Goal: Task Accomplishment & Management: Complete application form

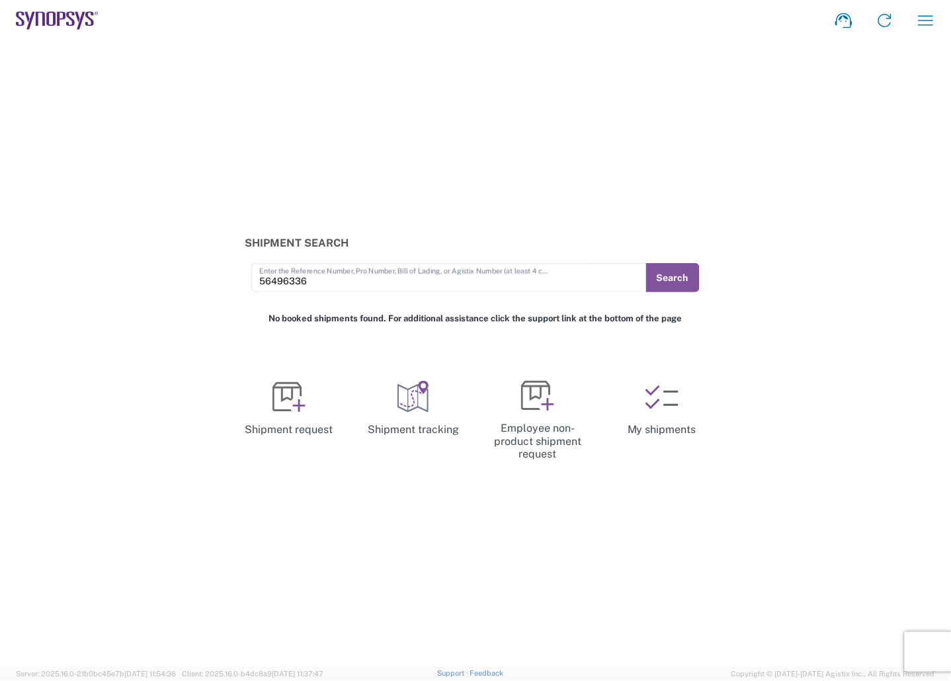
click at [63, 24] on icon at bounding box center [57, 20] width 83 height 19
click at [675, 278] on button "Search" at bounding box center [672, 277] width 54 height 29
drag, startPoint x: 325, startPoint y: 282, endPoint x: 220, endPoint y: 283, distance: 105.2
click at [220, 283] on div "Shipment Search 56496336 Enter the Reference Number, Pro Number, Bill of Lading…" at bounding box center [475, 265] width 951 height 56
paste input "85575"
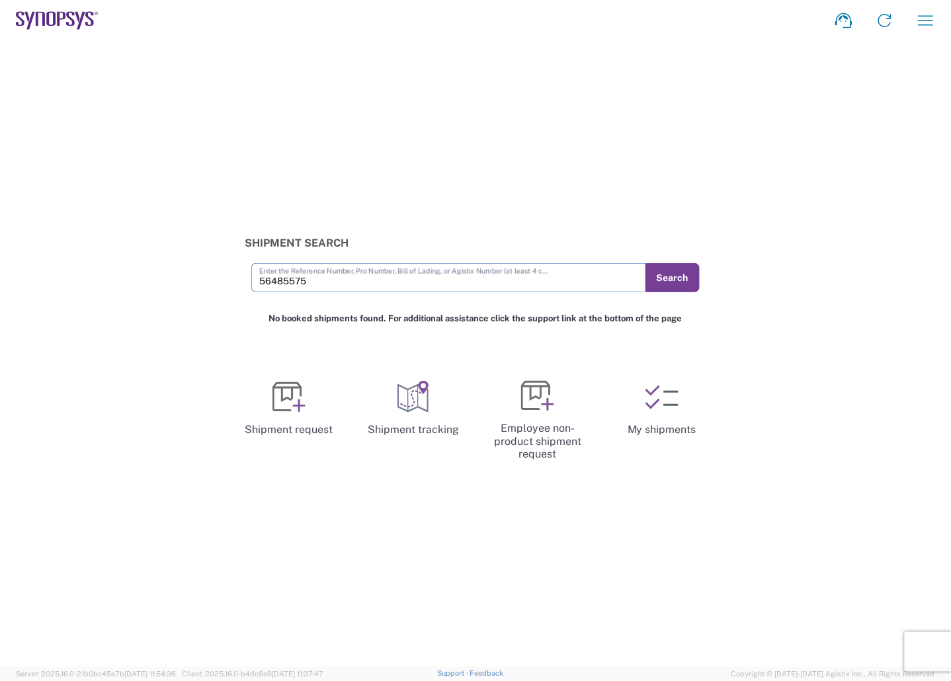
click at [679, 286] on button "Search" at bounding box center [672, 277] width 54 height 29
click at [322, 281] on input "56485575" at bounding box center [449, 276] width 380 height 23
click at [834, 120] on div "Shipment Search 56485575 Enter the Reference Number, Pro Number, Bill of Lading…" at bounding box center [475, 354] width 951 height 626
drag, startPoint x: 327, startPoint y: 279, endPoint x: 172, endPoint y: 285, distance: 155.5
click at [144, 279] on div "Shipment Search 56485575 Enter the Reference Number, Pro Number, Bill of Lading…" at bounding box center [475, 265] width 951 height 56
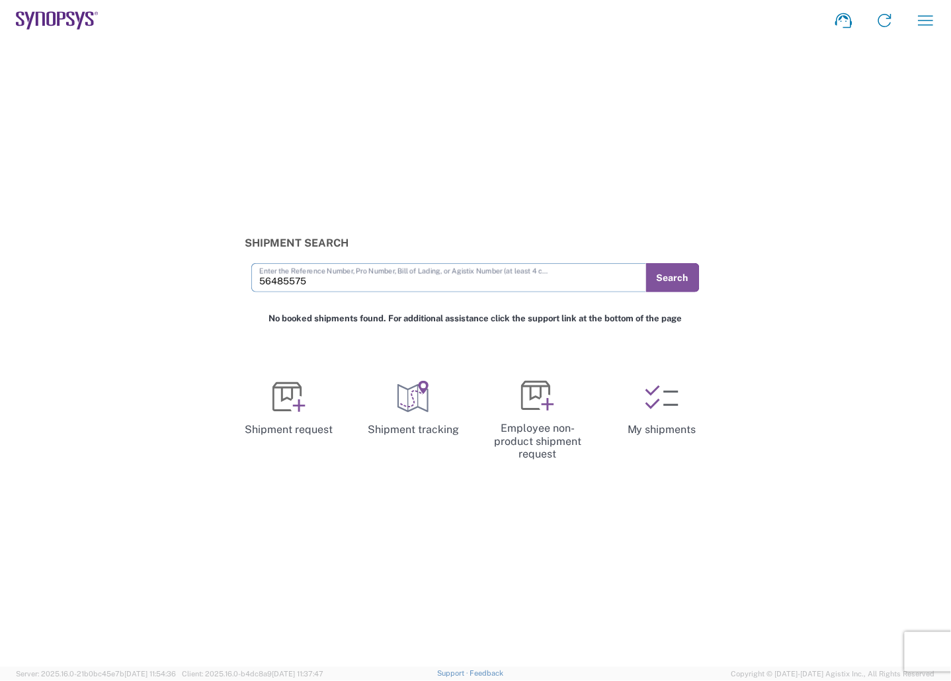
paste input "502563"
type input "56502563"
click at [692, 269] on button "Search" at bounding box center [672, 277] width 54 height 29
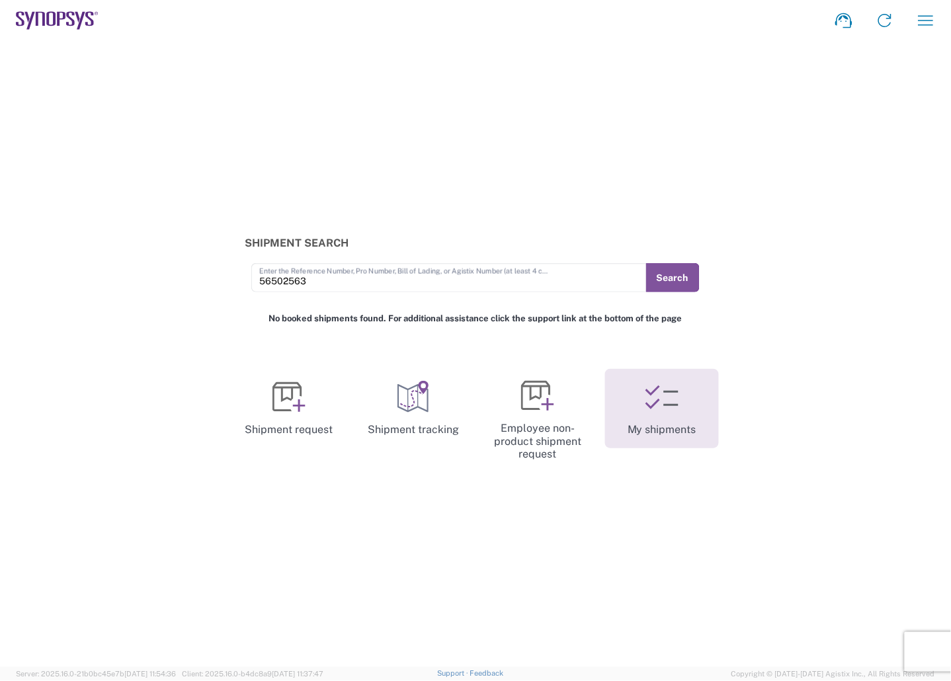
click at [680, 425] on link "My shipments" at bounding box center [662, 408] width 114 height 79
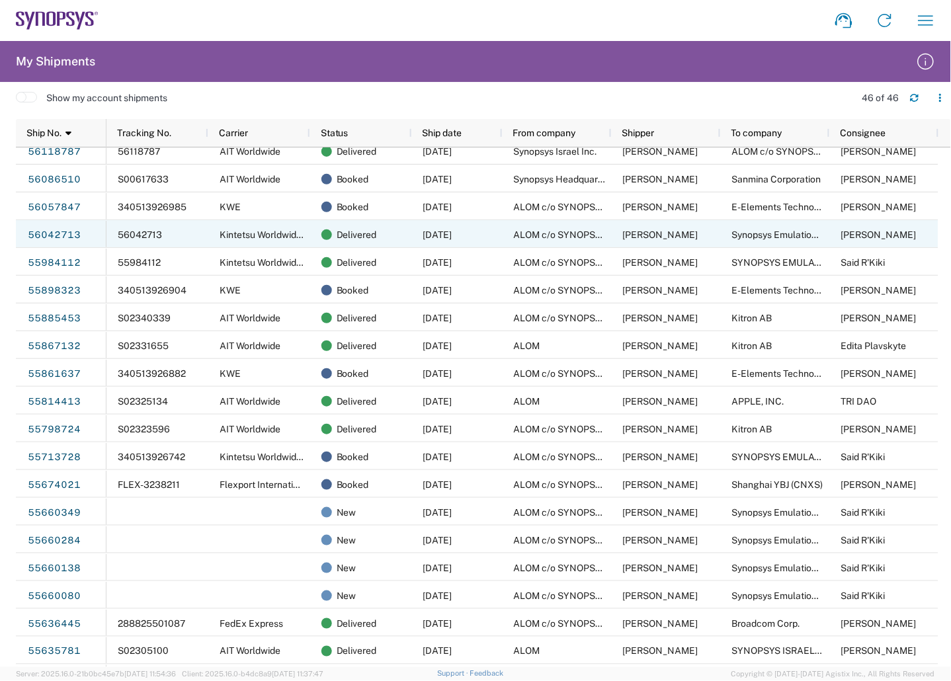
scroll to position [661, 0]
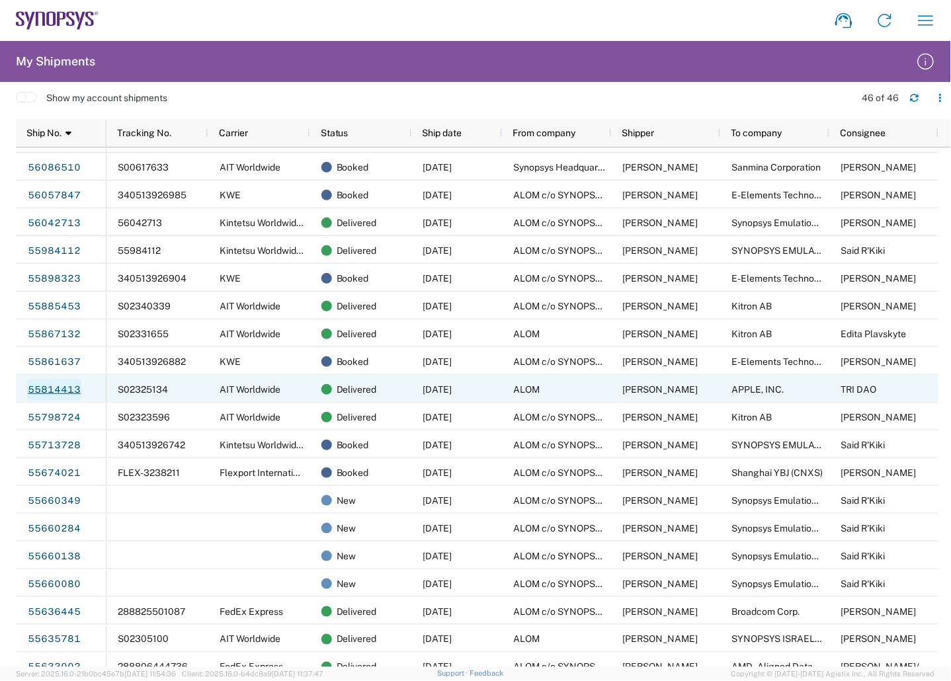
click at [68, 382] on link "55814413" at bounding box center [54, 390] width 54 height 21
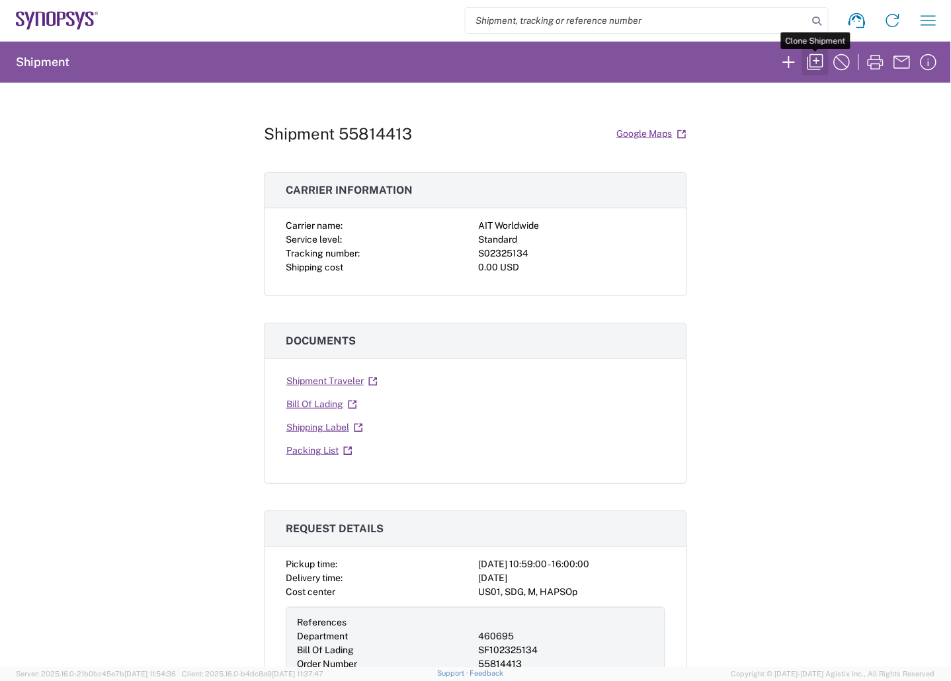
click at [823, 67] on icon "button" at bounding box center [815, 62] width 21 height 21
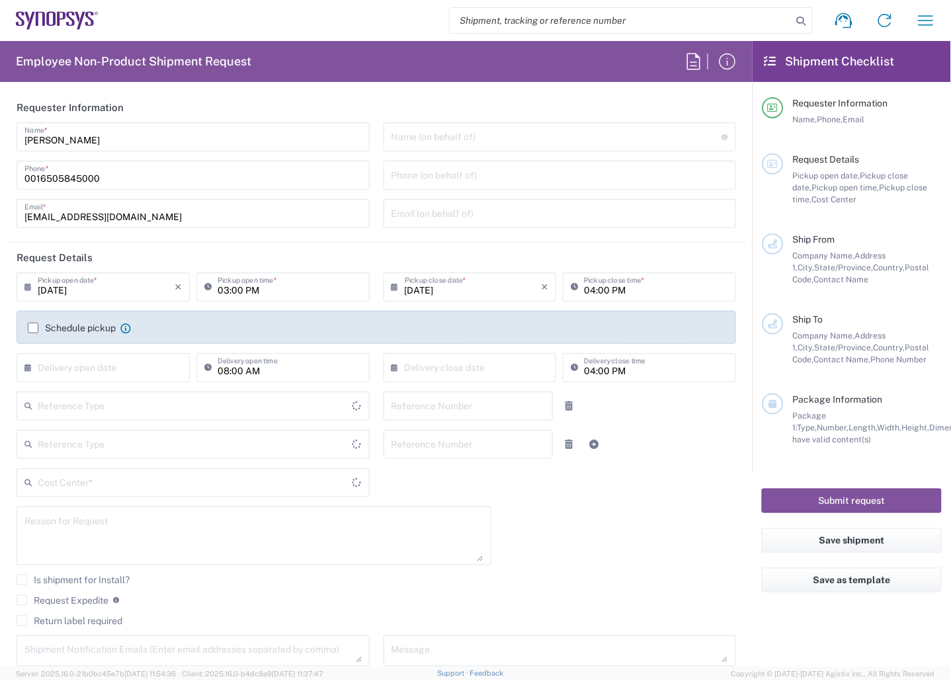
type input "10:59 AM"
type input "05:00 PM"
type input "460695"
type input "SF102325134"
type textarea "Spare parts replenishment"
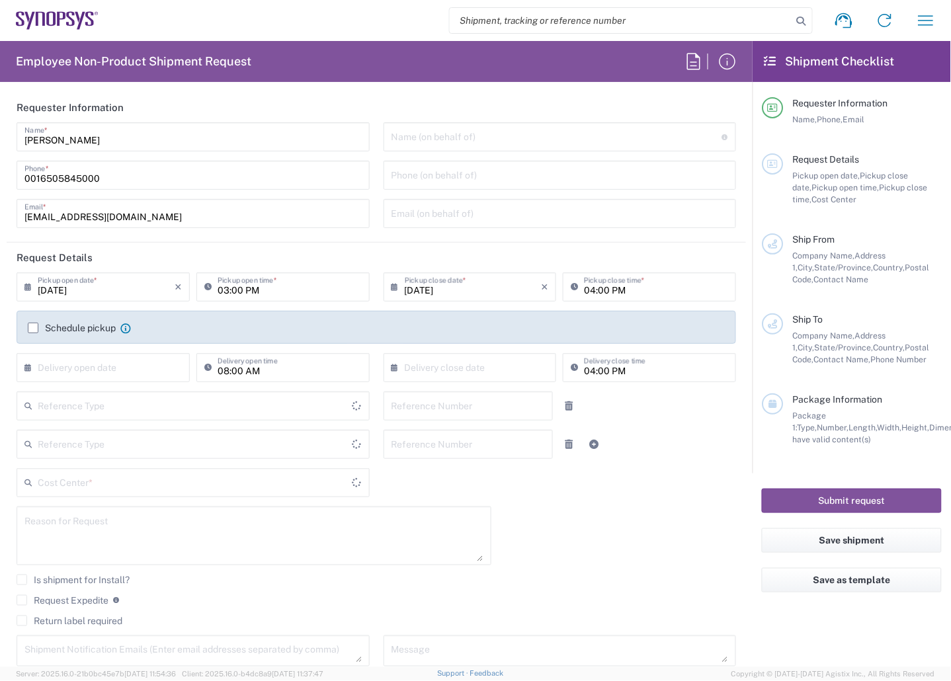
type textarea "Spare parts replenishment"
type input "ALOM"
type input "[STREET_ADDRESS]"
type input "FREMONT"
type input "94539"
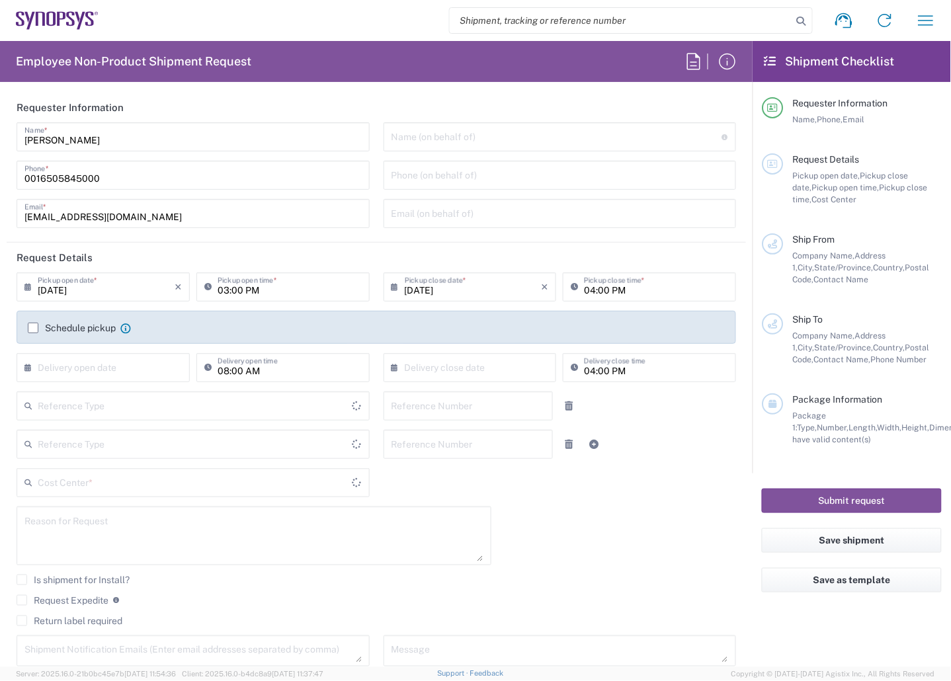
type input "[PERSON_NAME]"
type input "4086498039"
type input "[EMAIL_ADDRESS][DOMAIN_NAME]"
type input "APPLE, INC."
type input "120 SAN [PERSON_NAME] DR"
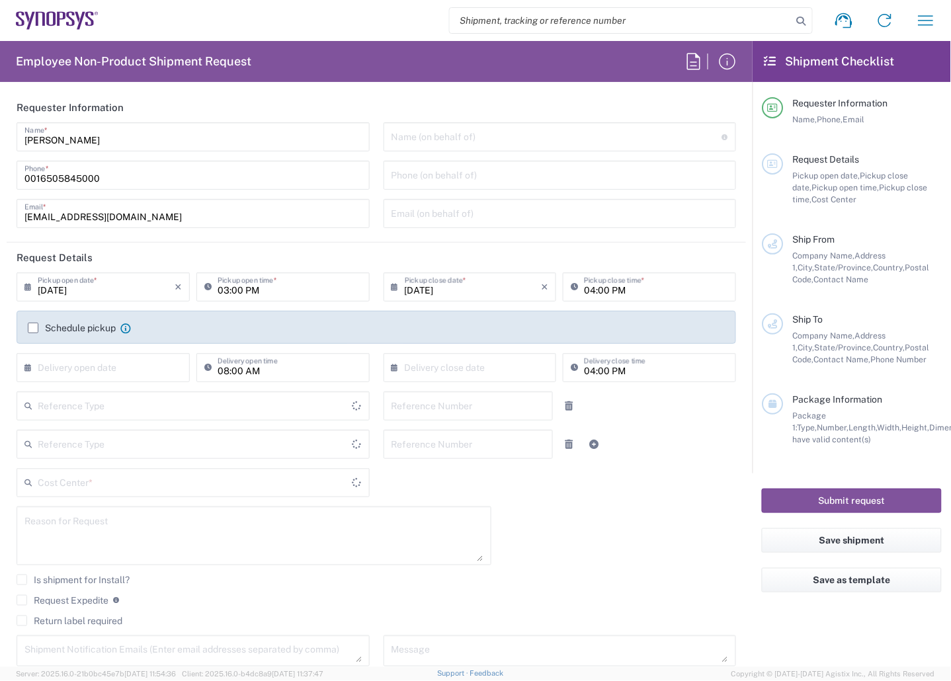
type input "M/S 24 1HWT"
type input "SUNNYVALE"
type input "[US_STATE]"
type input "94086"
type input "TRI DAO"
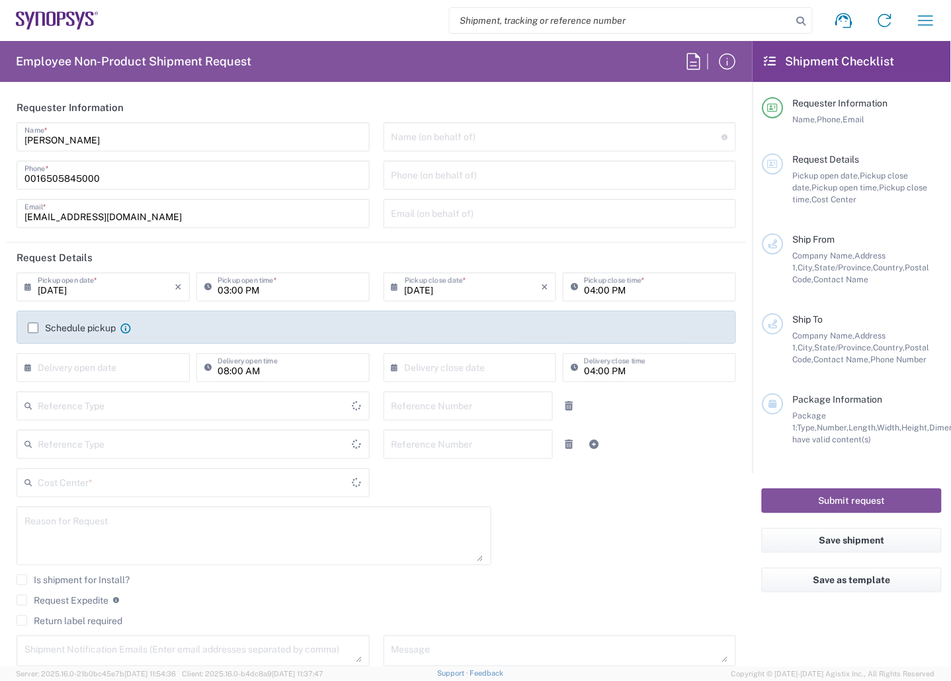
type input "[PHONE_NUMBER]"
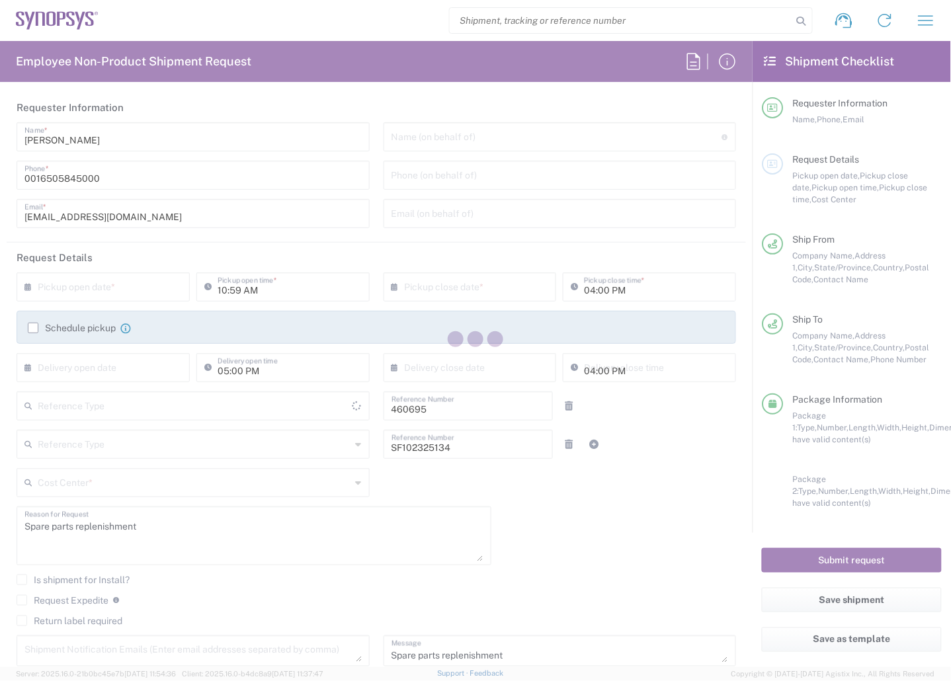
type input "[US_STATE]"
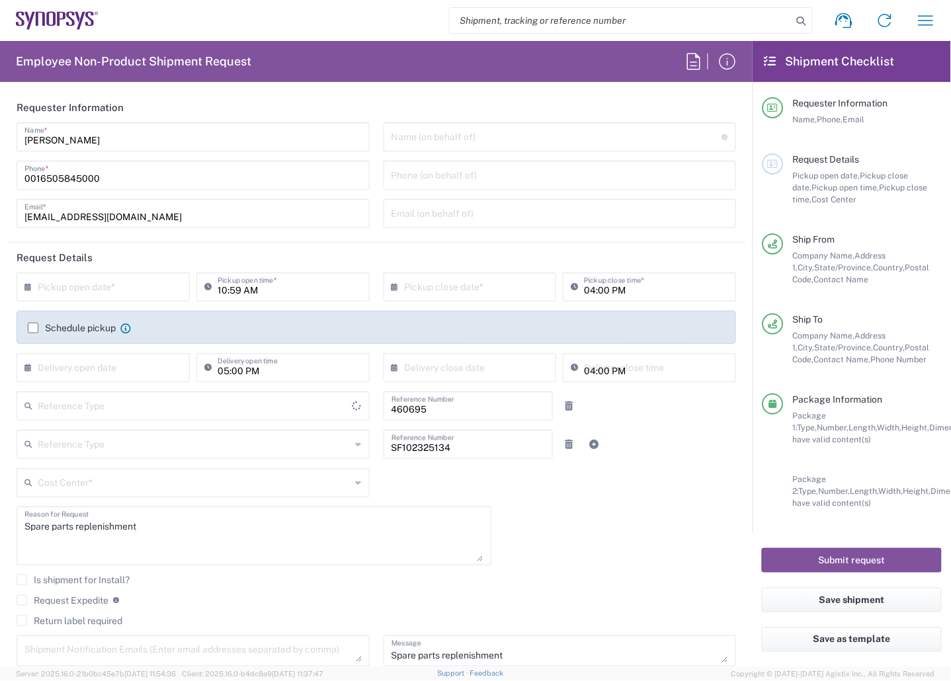
type input "Delivered at Place"
type input "[GEOGRAPHIC_DATA]"
type input "Department"
type input "[GEOGRAPHIC_DATA]"
type input "Your Packaging"
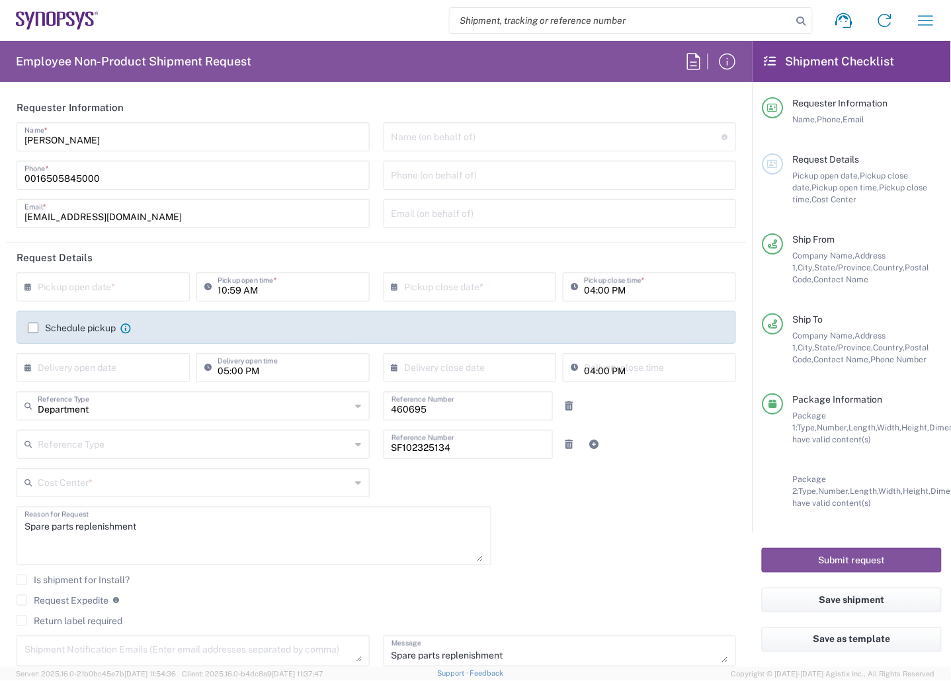
type input "US01, SDG, M, HAPSOp 460695"
type input "Your Packaging"
click at [101, 289] on input "text" at bounding box center [106, 285] width 137 height 23
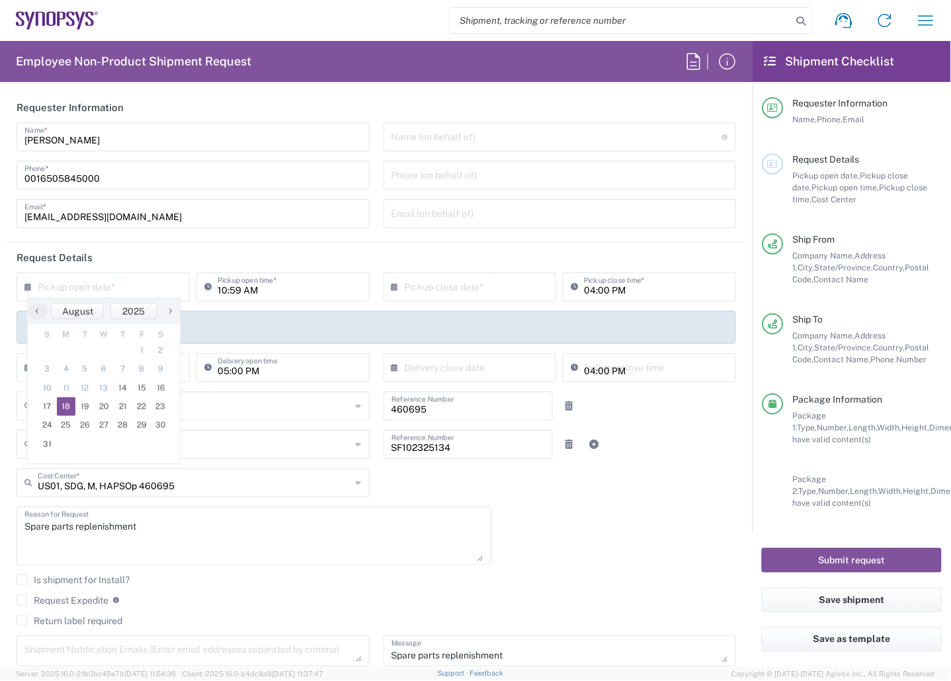
click at [63, 407] on span "18" at bounding box center [66, 406] width 19 height 19
type input "[DATE]"
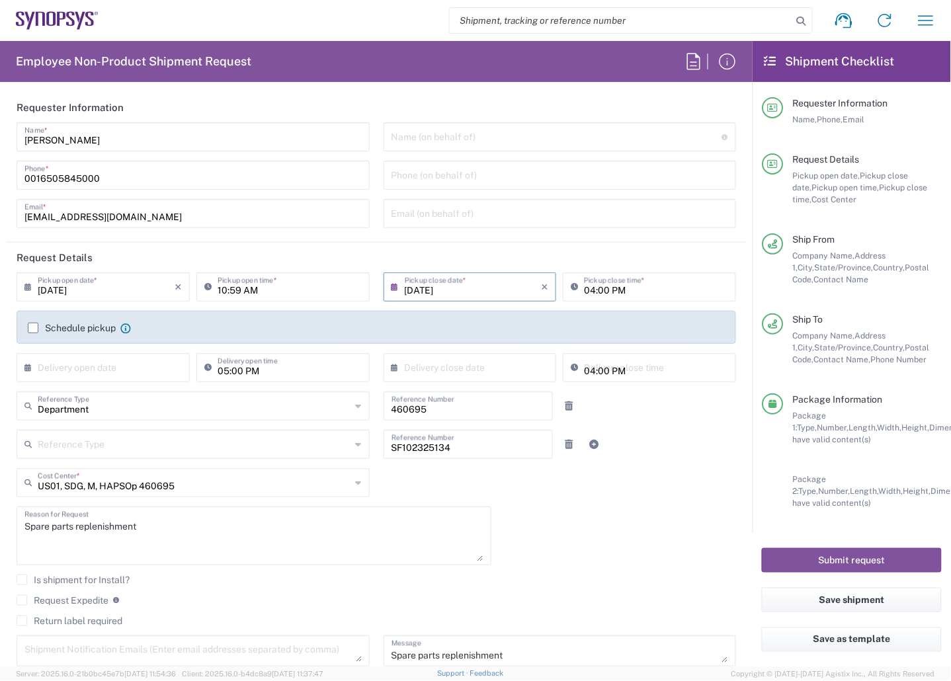
click at [425, 289] on input "[DATE]" at bounding box center [473, 285] width 137 height 23
click at [434, 410] on span "18" at bounding box center [427, 406] width 19 height 19
click at [526, 526] on div "[DATE] × Pickup open date * Cancel Apply 10:59 AM Pickup open time * [DATE] × P…" at bounding box center [376, 473] width 733 height 403
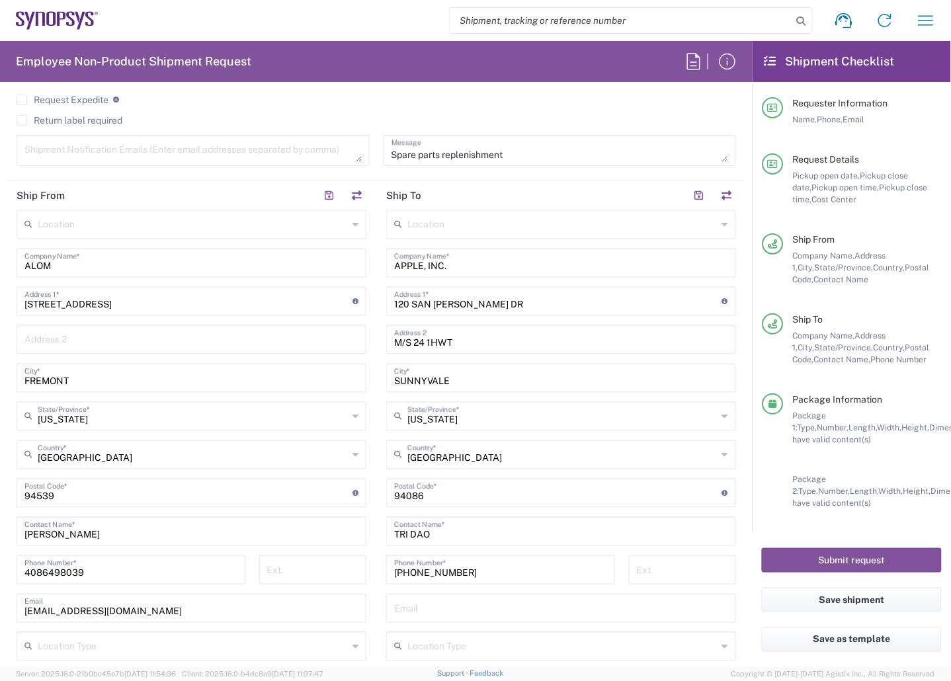
scroll to position [496, 0]
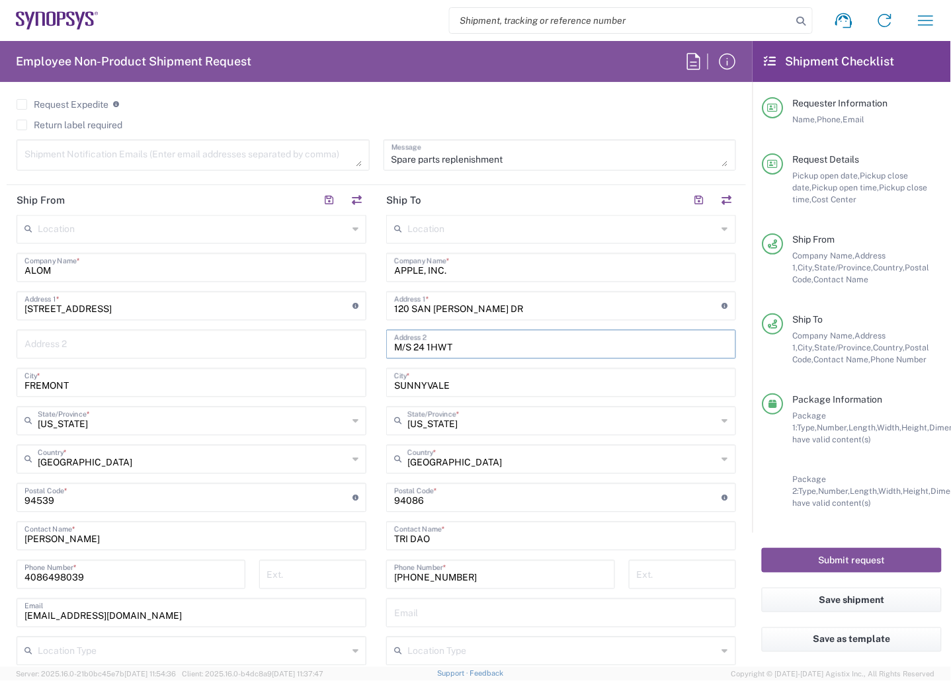
drag, startPoint x: 513, startPoint y: 335, endPoint x: 283, endPoint y: 354, distance: 230.3
click at [315, 348] on div "Ship From Location [GEOGRAPHIC_DATA] DE04 Agrate Brianza IT01 [GEOGRAPHIC_DATA]…" at bounding box center [376, 480] width 739 height 591
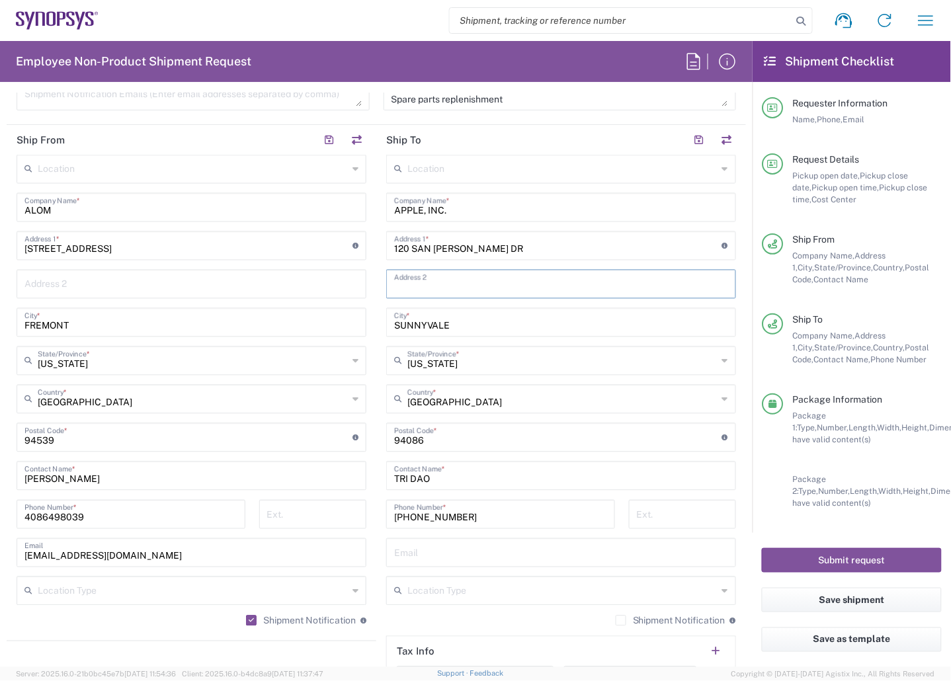
scroll to position [579, 0]
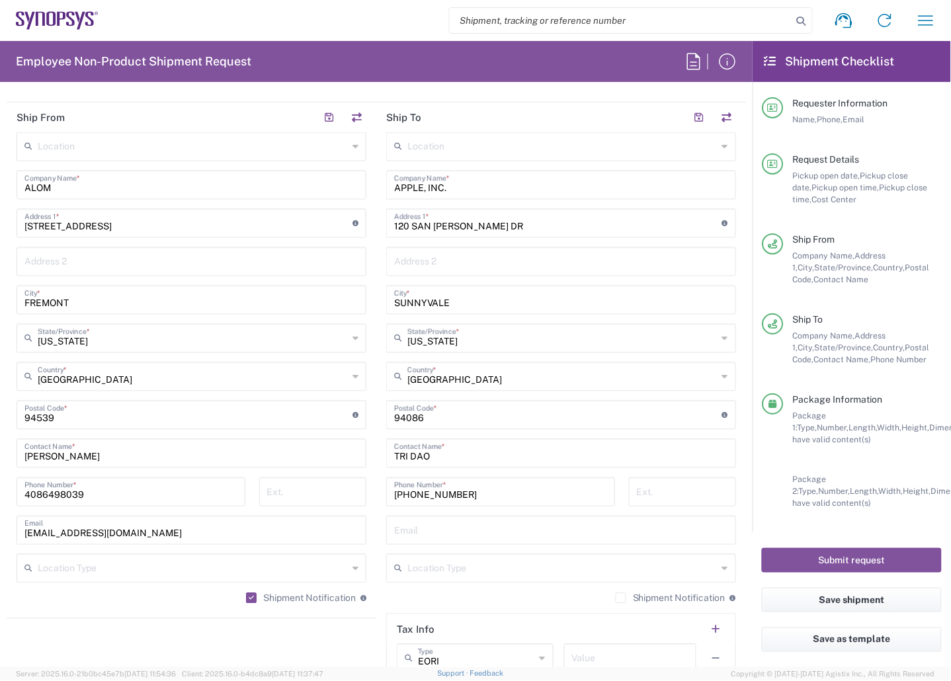
click at [616, 597] on label "Shipment Notification" at bounding box center [671, 598] width 110 height 11
click at [621, 599] on input "Shipment Notification" at bounding box center [621, 599] width 0 height 0
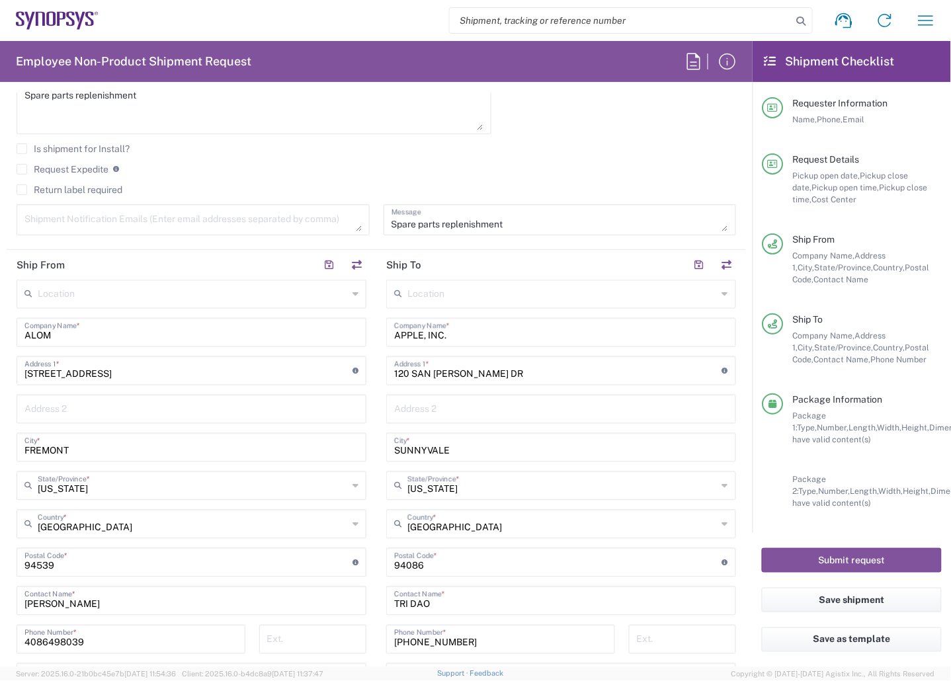
scroll to position [331, 0]
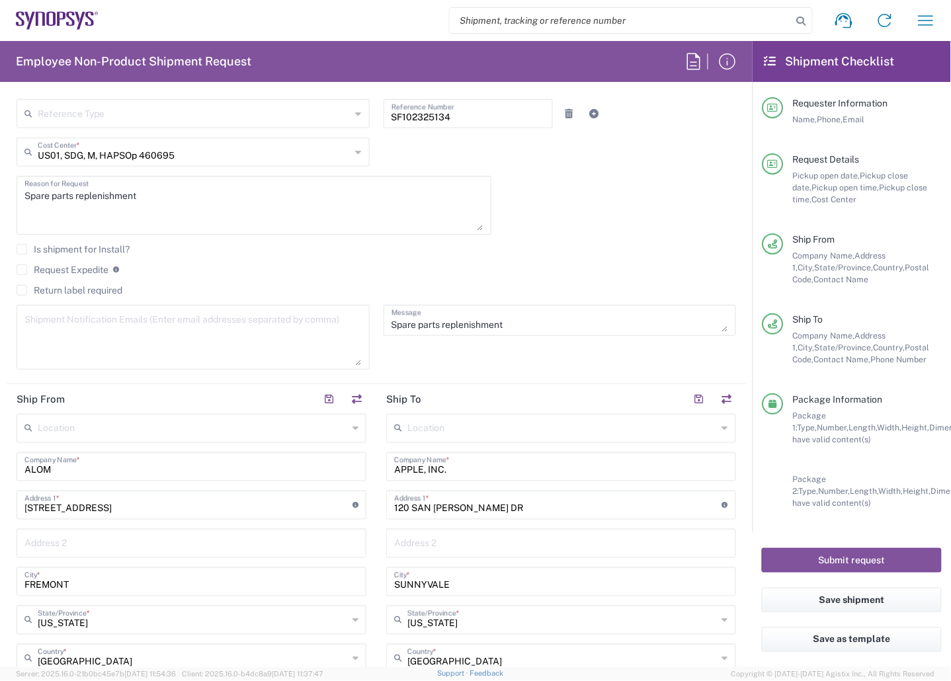
drag, startPoint x: 348, startPoint y: 325, endPoint x: 367, endPoint y: 378, distance: 55.7
click at [351, 366] on textarea at bounding box center [192, 337] width 337 height 57
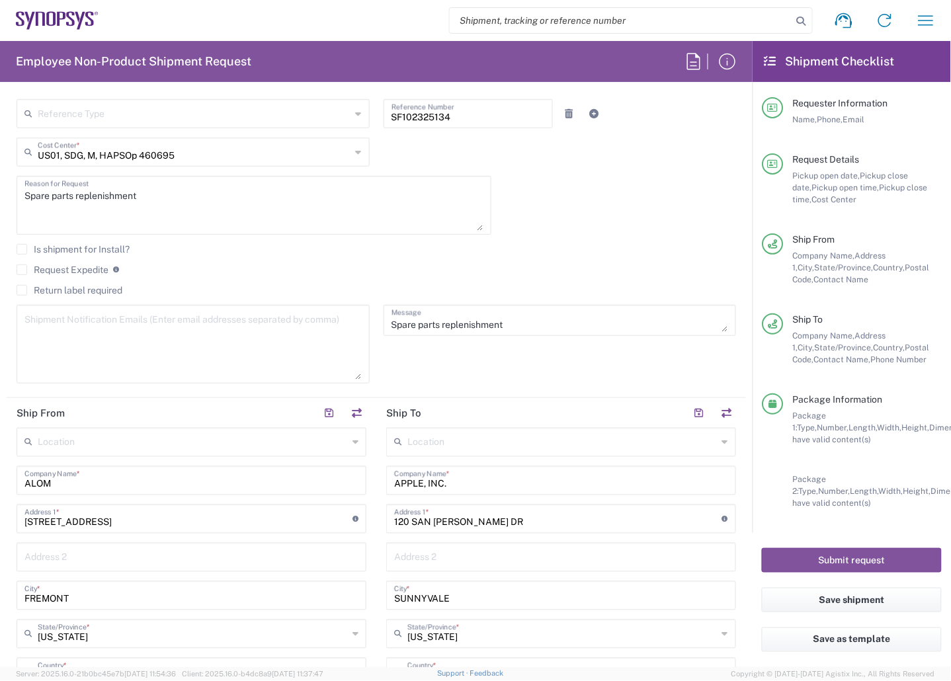
click at [229, 299] on div "Return label required" at bounding box center [377, 295] width 720 height 20
click at [212, 310] on textarea at bounding box center [192, 344] width 337 height 71
paste textarea "[PERSON_NAME] <[EMAIL_ADDRESS][DOMAIN_NAME]>"
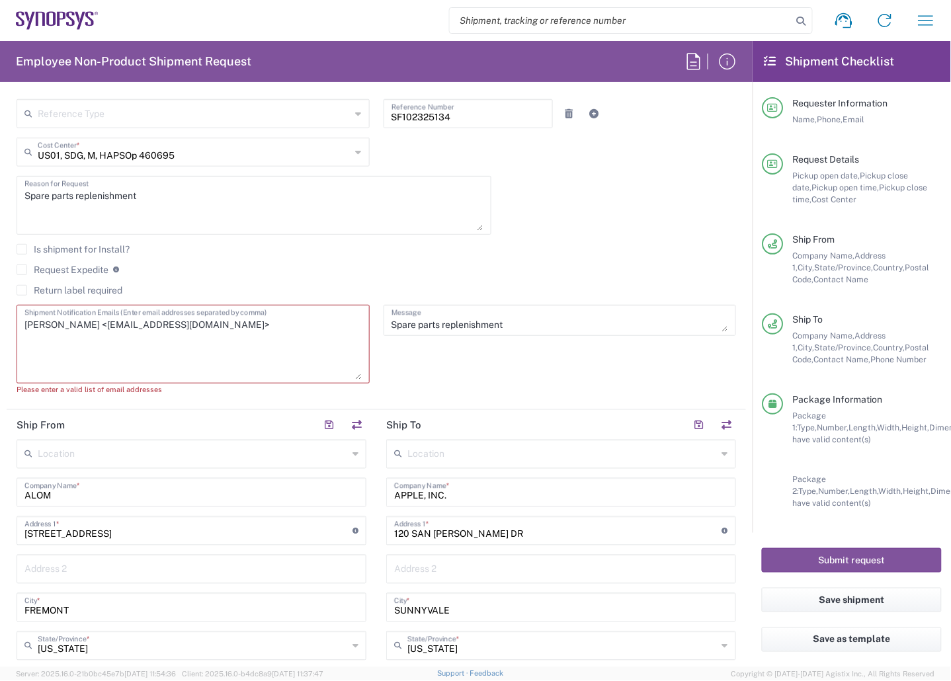
click at [216, 339] on textarea "[PERSON_NAME] <[EMAIL_ADDRESS][DOMAIN_NAME]>" at bounding box center [192, 344] width 337 height 71
paste textarea "inventory-team <[EMAIL_ADDRESS][DOMAIN_NAME]>"
drag, startPoint x: 262, startPoint y: 318, endPoint x: 189, endPoint y: 325, distance: 73.1
click at [189, 325] on textarea "[PERSON_NAME] <[EMAIL_ADDRESS][DOMAIN_NAME]>inventory-team <[EMAIL_ADDRESS][DOM…" at bounding box center [192, 344] width 337 height 71
drag, startPoint x: 93, startPoint y: 324, endPoint x: -91, endPoint y: 322, distance: 183.2
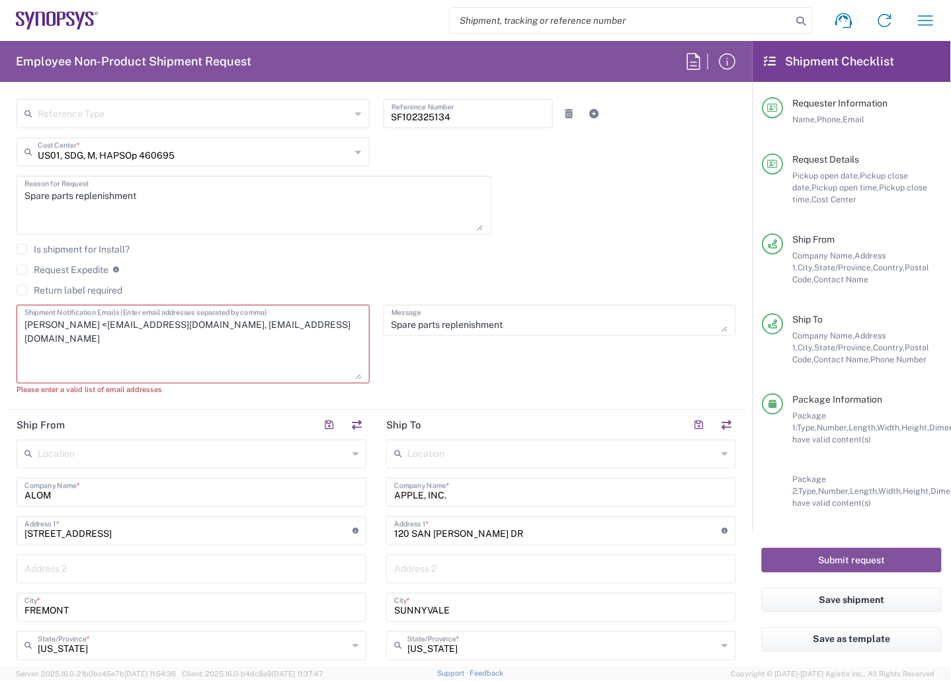
click at [0, 322] on html "Shipment request Shipment tracking Employee non-product shipment request My shi…" at bounding box center [475, 340] width 951 height 681
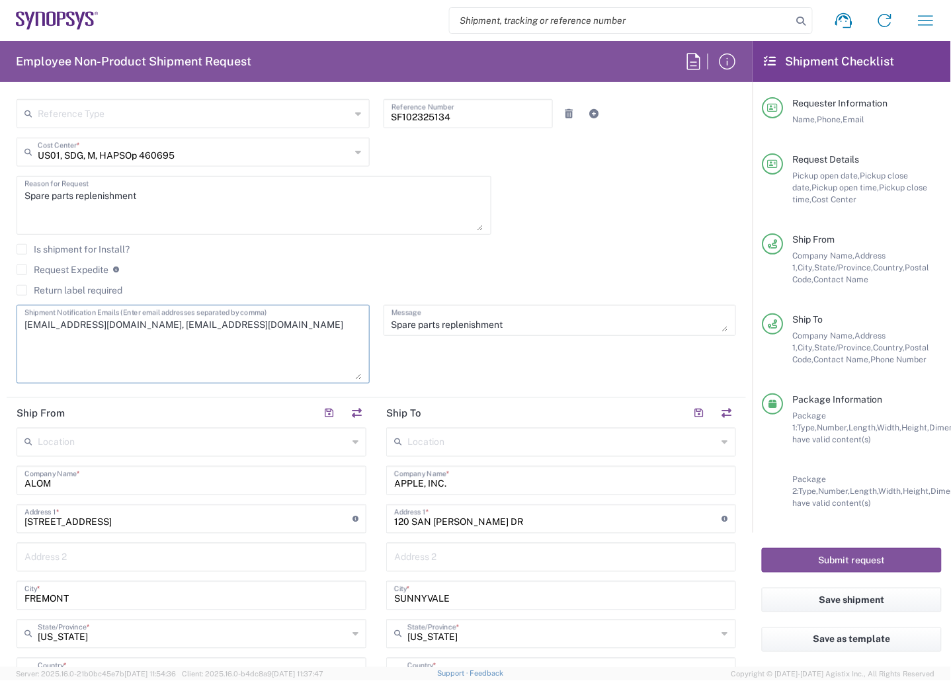
click at [204, 359] on textarea "[EMAIL_ADDRESS][DOMAIN_NAME], [EMAIL_ADDRESS][DOMAIN_NAME]" at bounding box center [192, 344] width 337 height 71
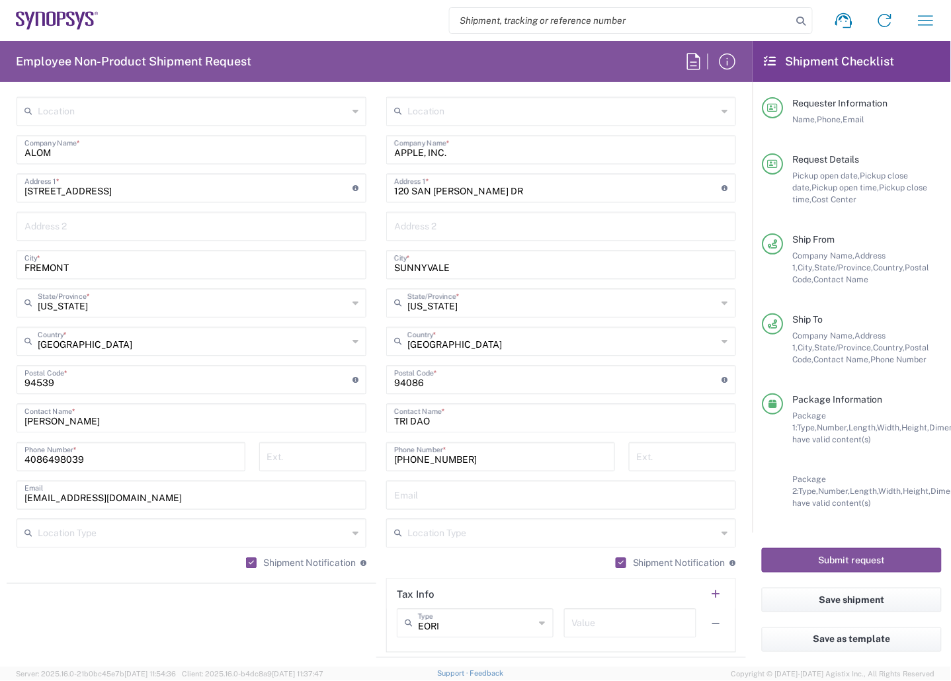
scroll to position [1075, 0]
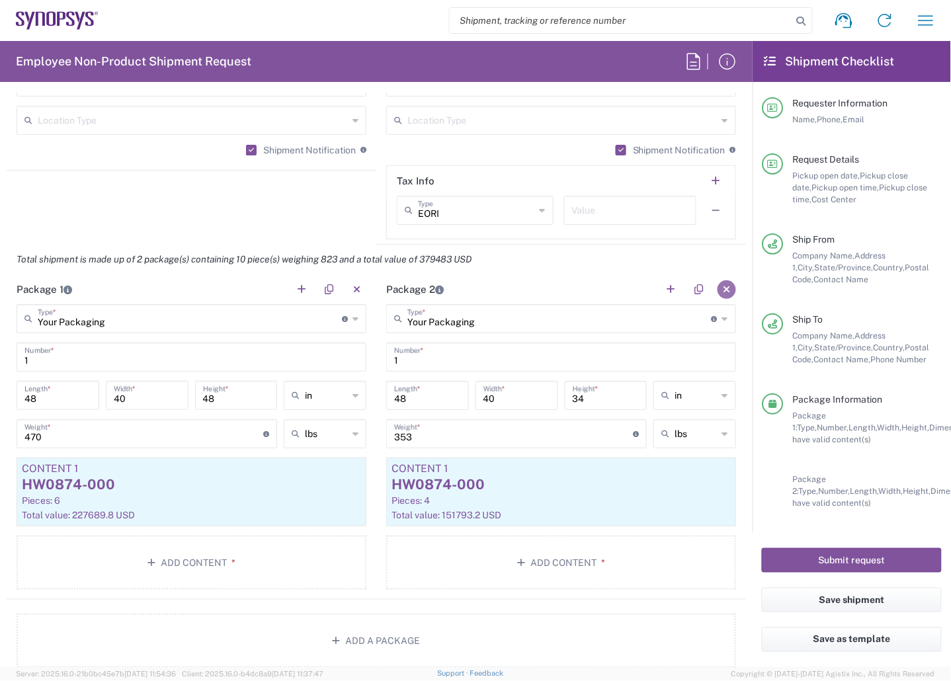
type textarea "[EMAIL_ADDRESS][DOMAIN_NAME], [EMAIL_ADDRESS][DOMAIN_NAME]"
click at [718, 295] on button "button" at bounding box center [727, 289] width 19 height 19
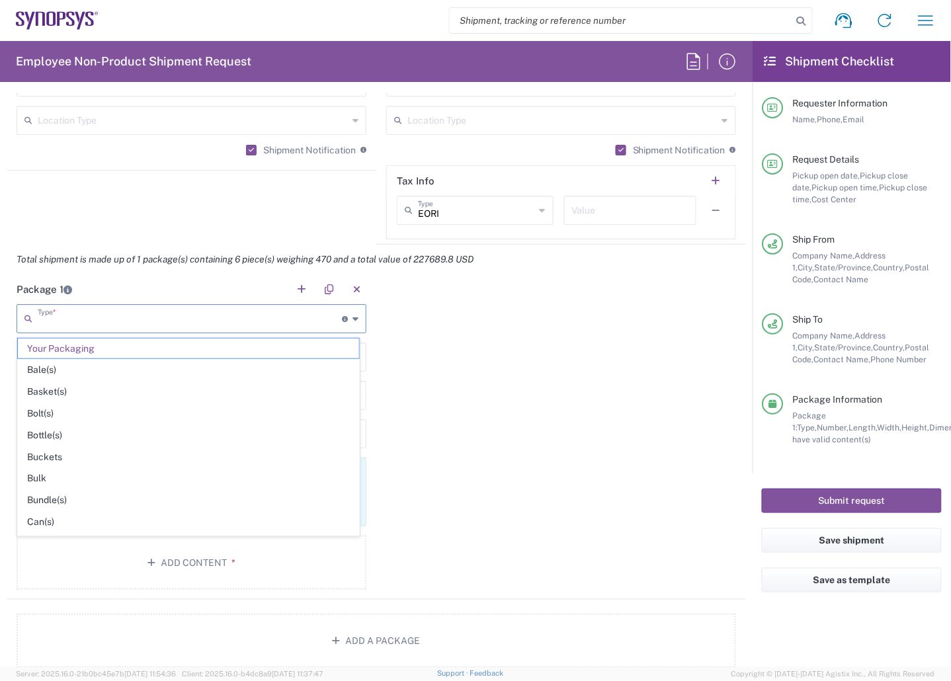
click at [209, 319] on input "text" at bounding box center [190, 317] width 304 height 23
click at [511, 388] on div "Package 1 Type * Material used to package goods Your Packaging Bale(s) Basket(s…" at bounding box center [376, 436] width 739 height 325
type input "Your Packaging"
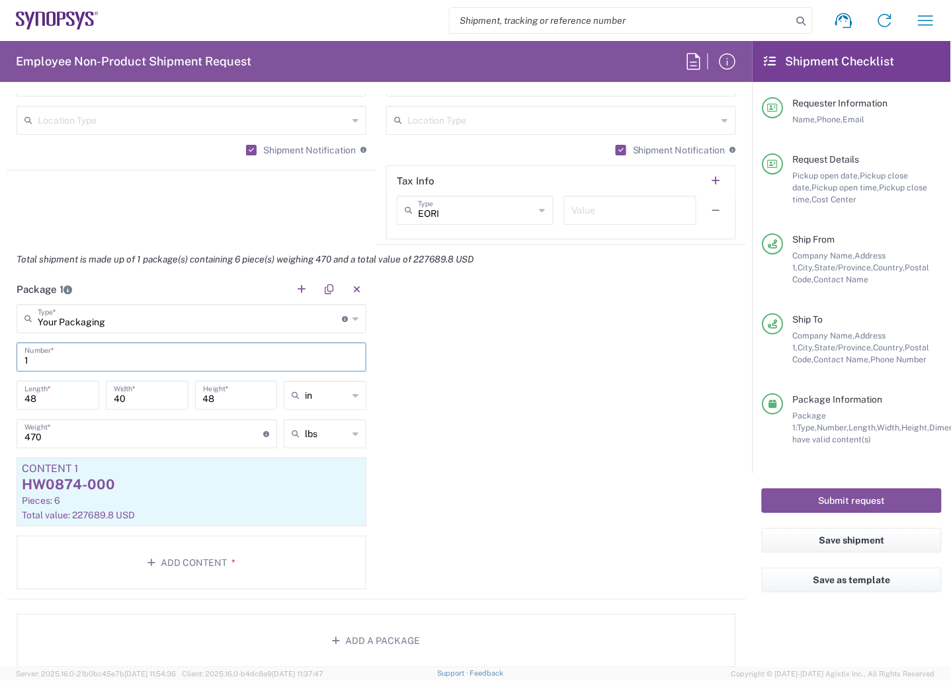
click at [109, 354] on input "1" at bounding box center [191, 356] width 334 height 23
click at [153, 507] on div "Pieces: 6" at bounding box center [191, 501] width 339 height 12
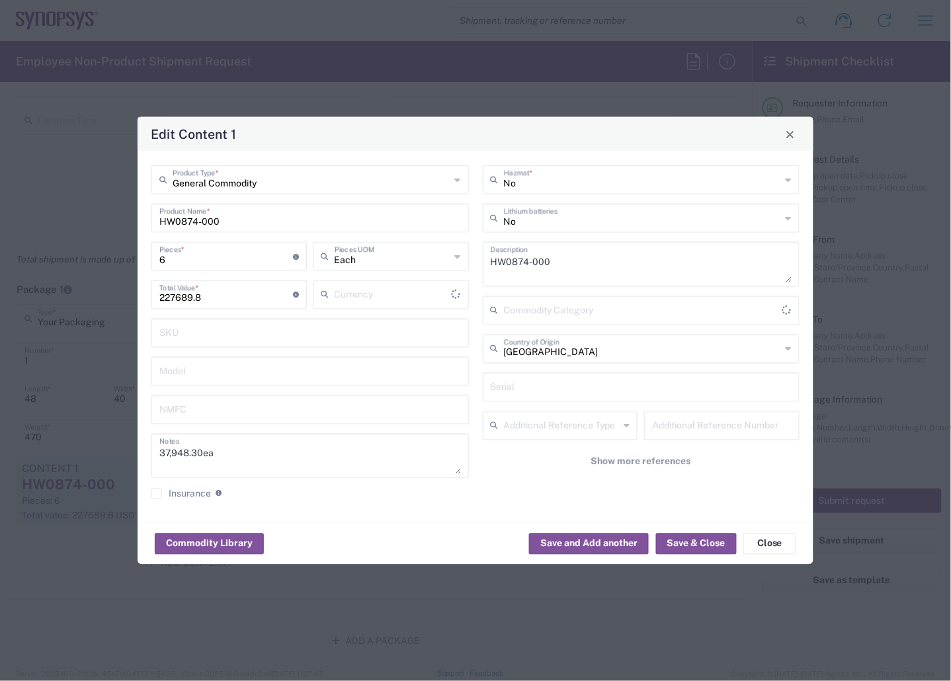
type input "US Dollar"
drag, startPoint x: 202, startPoint y: 255, endPoint x: 106, endPoint y: 259, distance: 96.0
click at [106, 259] on div "Edit Content 1 General Commodity Product Type * HW0874-000 Product Name * 6 Pie…" at bounding box center [475, 340] width 951 height 681
type input "1"
type input "37948.3"
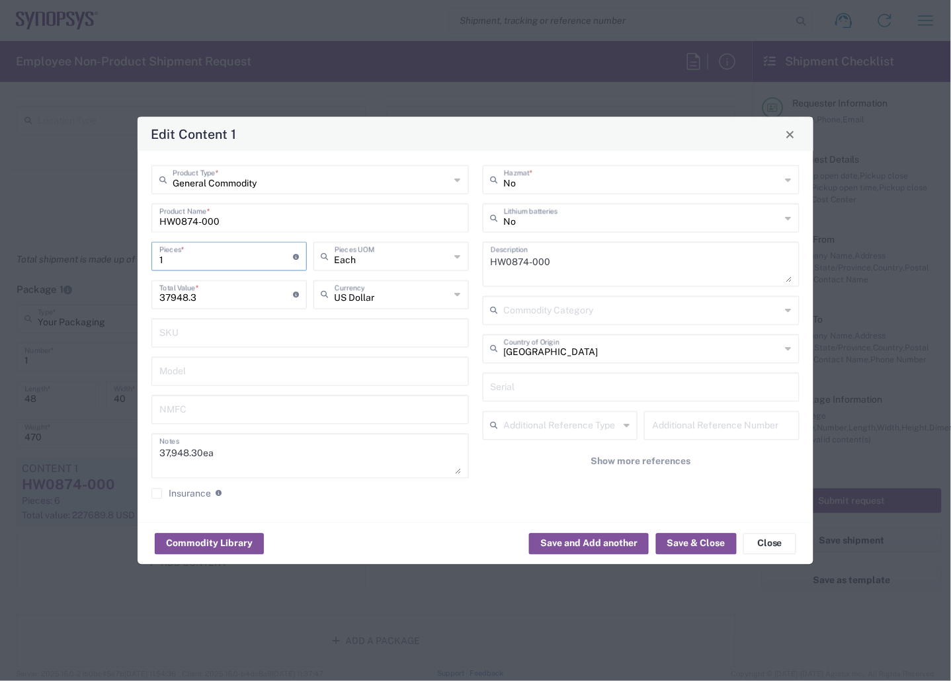
click at [239, 271] on div "1 Pieces * Number of pieces inside all the packages" at bounding box center [229, 261] width 162 height 38
drag, startPoint x: 203, startPoint y: 257, endPoint x: 146, endPoint y: 260, distance: 57.0
click at [146, 260] on div "General Commodity Product Type * HW0874-000 Product Name * 1 Pieces * Number of…" at bounding box center [310, 337] width 331 height 344
type input "5"
type input "189741.5"
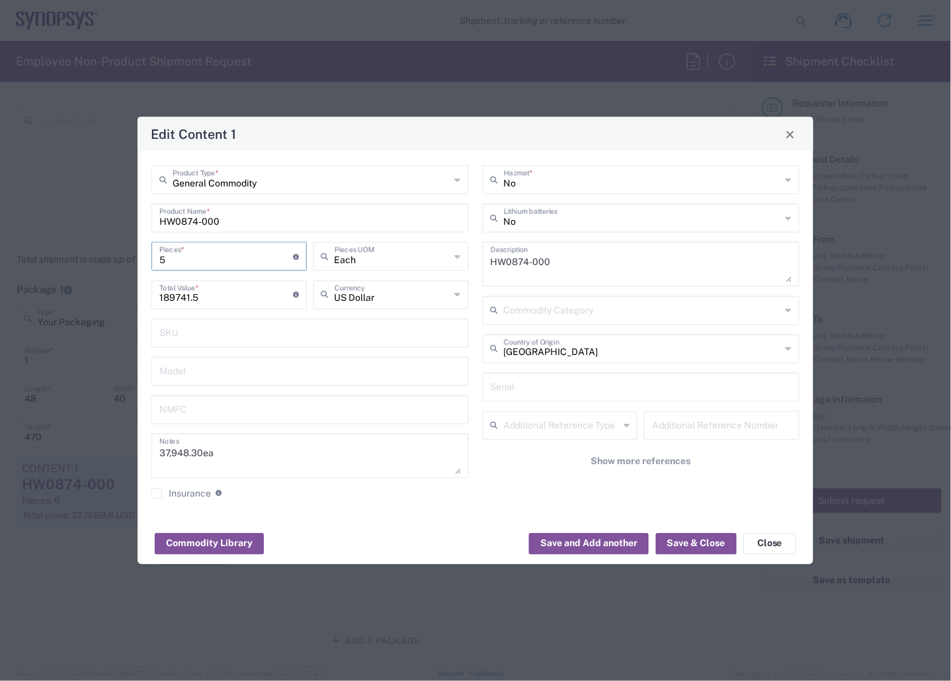
type input "5"
drag, startPoint x: 558, startPoint y: 263, endPoint x: 395, endPoint y: 250, distance: 163.2
click at [413, 253] on div "General Commodity Product Type * HW0874-000 Product Name * 5 Pieces * Number of…" at bounding box center [476, 337] width 662 height 344
paste textarea "APS-100 Module 4F -2 HW"
type textarea "HAPS-100 Module 4F -2 HW"
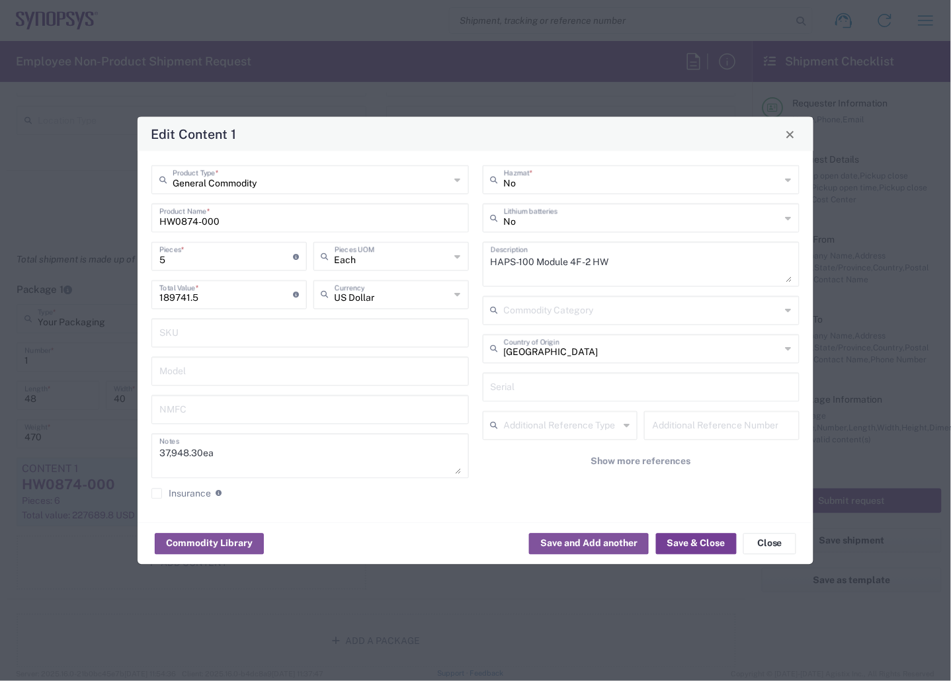
click at [683, 539] on button "Save & Close" at bounding box center [696, 543] width 81 height 21
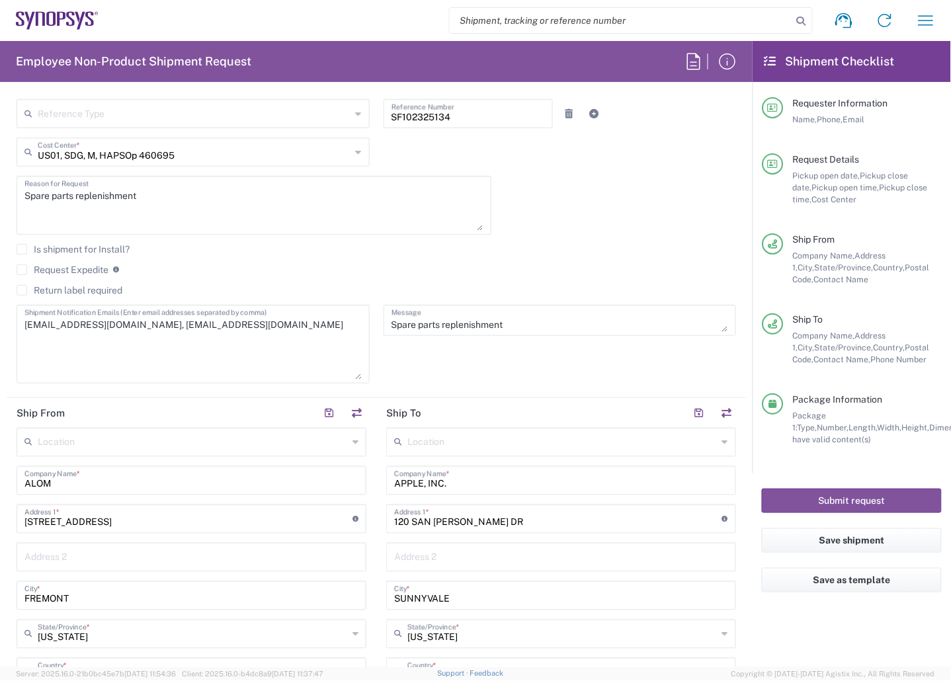
scroll to position [0, 0]
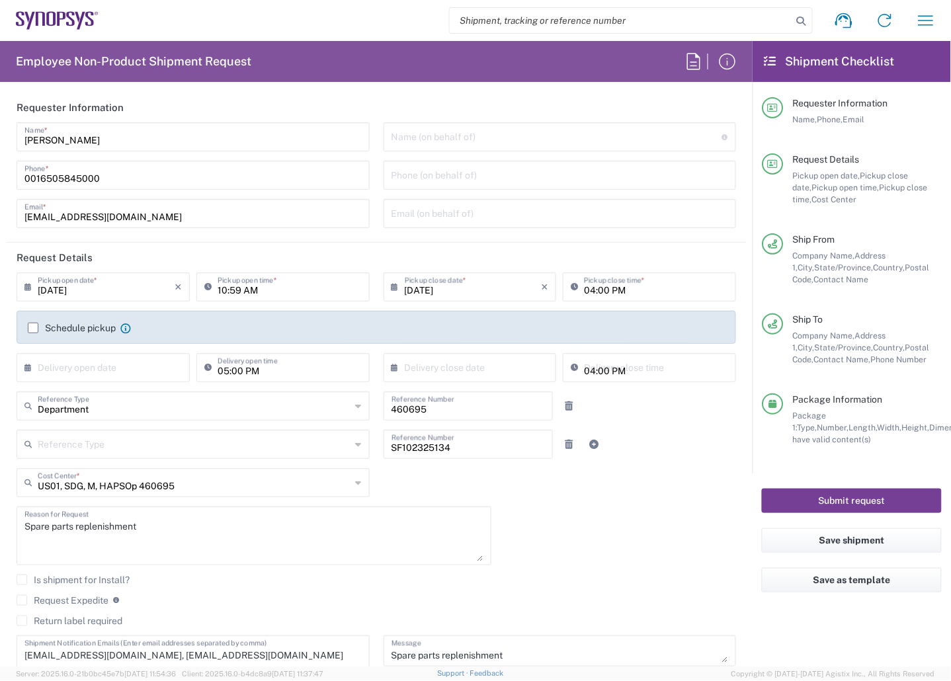
click at [878, 503] on button "Submit request" at bounding box center [852, 501] width 180 height 24
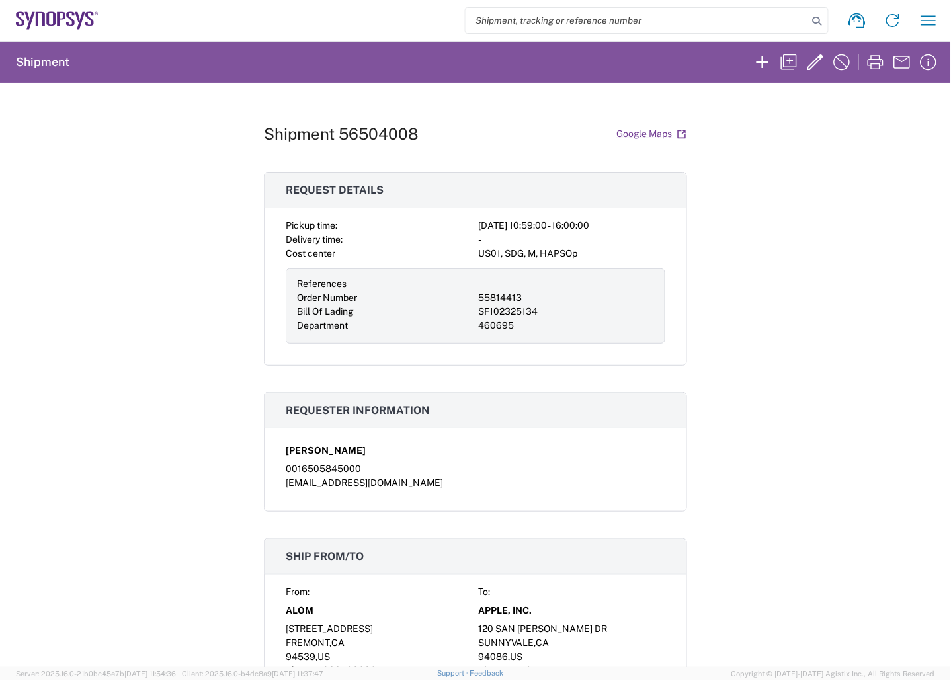
click at [388, 120] on div "Shipment 56504008 Google Maps Request details Pickup time: [DATE] 10:59:00 - 16…" at bounding box center [475, 375] width 423 height 585
click at [382, 132] on h1 "Shipment 56504008" at bounding box center [341, 133] width 155 height 19
copy h1 "56504008"
click at [761, 108] on div "Shipment 56504008 Google Maps Request details Pickup time: [DATE] 10:59:00 - 16…" at bounding box center [475, 375] width 951 height 585
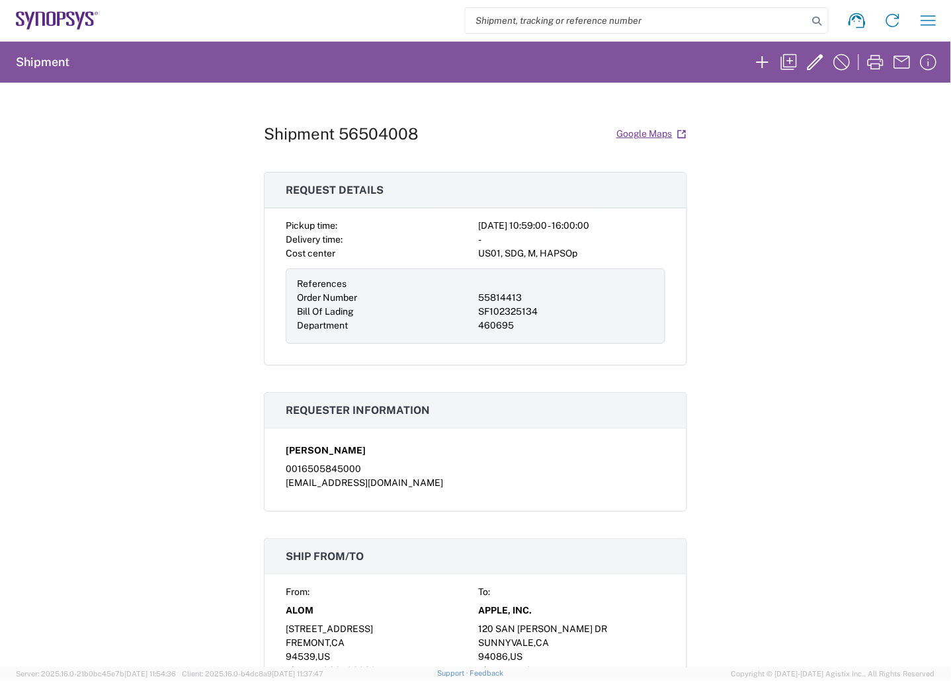
click at [382, 134] on h1 "Shipment 56504008" at bounding box center [341, 133] width 155 height 19
copy h1 "56504008"
drag, startPoint x: 895, startPoint y: 106, endPoint x: 637, endPoint y: 120, distance: 258.3
click at [895, 106] on div "Shipment 56504008 Google Maps Request details Pickup time: [DATE] 10:59:00 - 16…" at bounding box center [475, 375] width 951 height 585
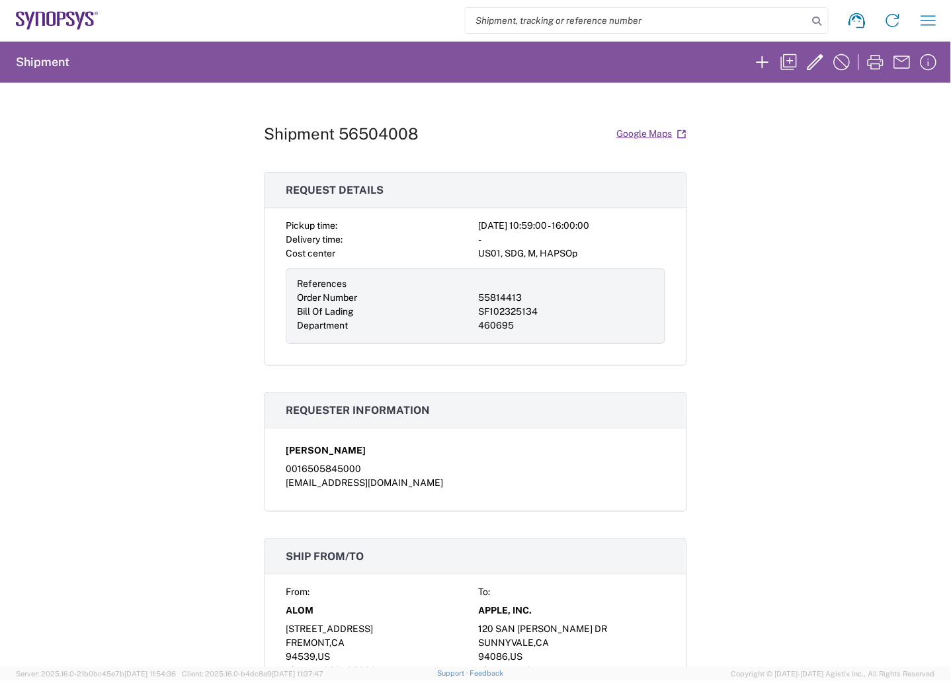
click at [375, 126] on h1 "Shipment 56504008" at bounding box center [341, 133] width 155 height 19
click at [364, 133] on h1 "Shipment 56504008" at bounding box center [341, 133] width 155 height 19
copy h1 "56504008"
